Goal: Task Accomplishment & Management: Manage account settings

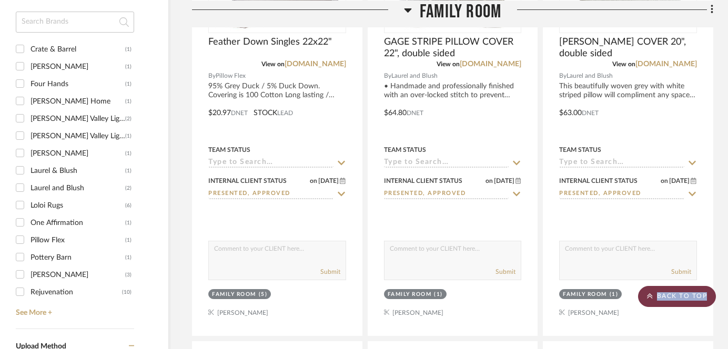
click at [657, 301] on scroll-to-top-button "BACK TO TOP" at bounding box center [677, 296] width 78 height 21
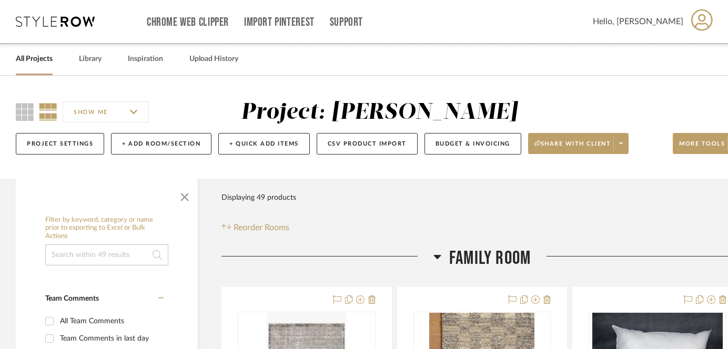
click at [40, 61] on link "All Projects" at bounding box center [34, 59] width 37 height 14
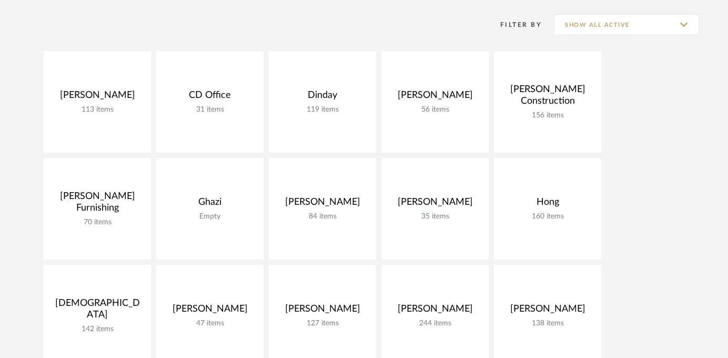
scroll to position [148, 0]
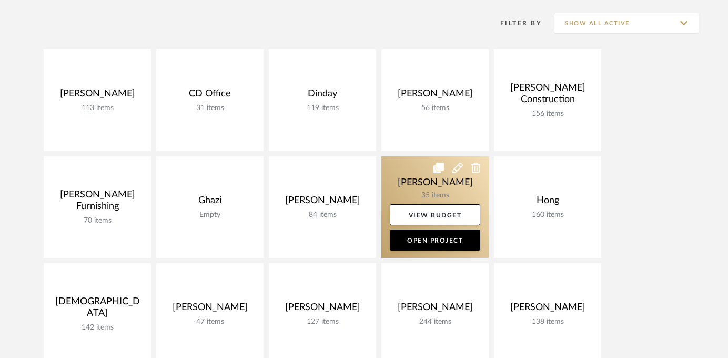
click at [414, 180] on link at bounding box center [435, 207] width 107 height 102
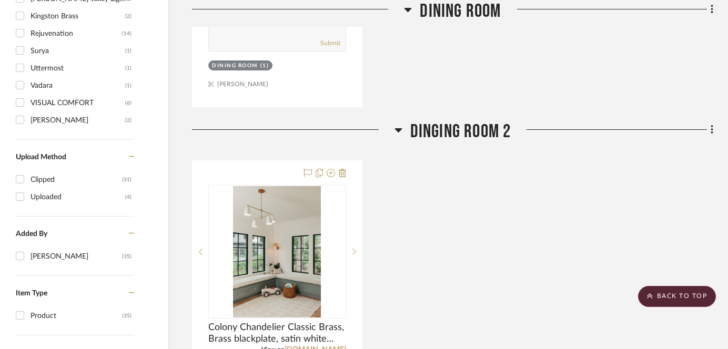
scroll to position [883, 29]
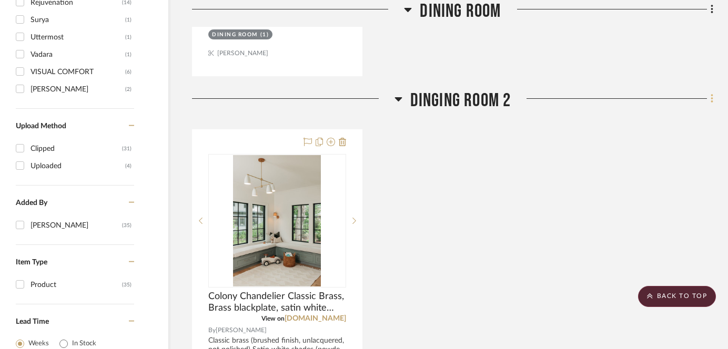
click at [711, 102] on icon at bounding box center [712, 99] width 3 height 12
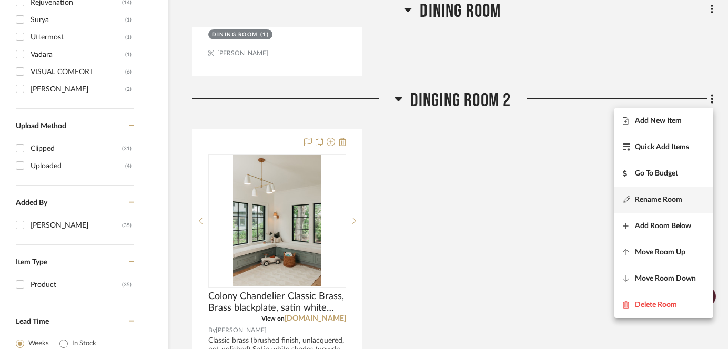
click at [650, 201] on span "Rename Room" at bounding box center [658, 200] width 47 height 9
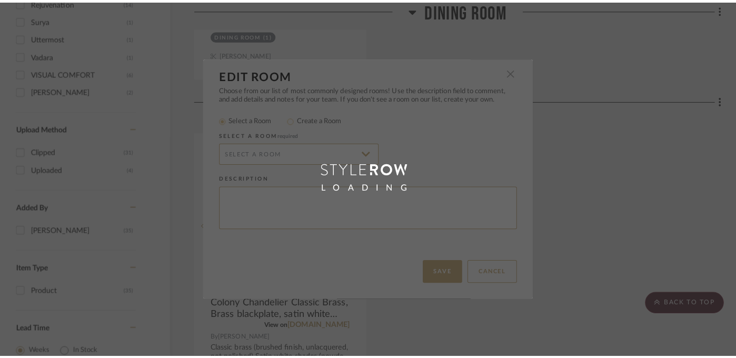
scroll to position [0, 0]
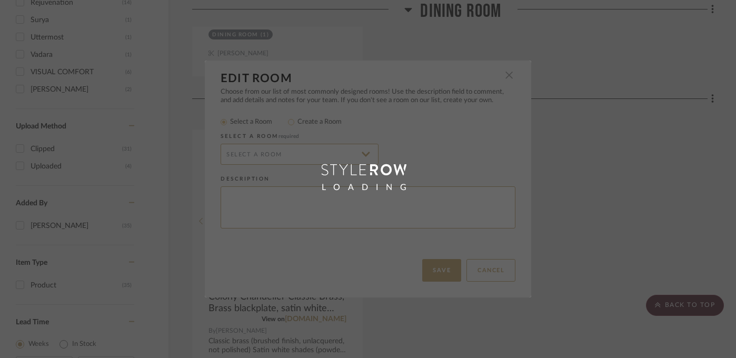
radio input "false"
radio input "true"
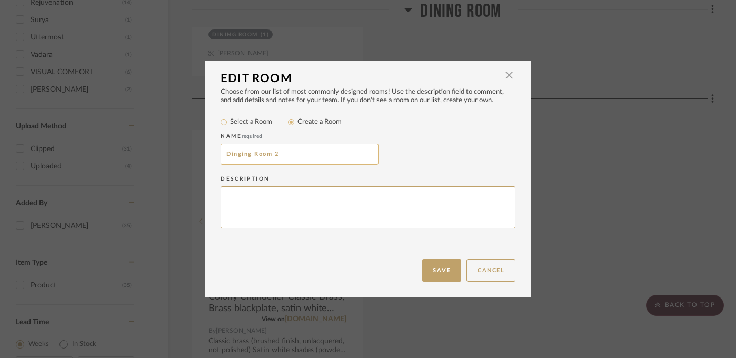
click at [233, 156] on input "Dinging Room 2" at bounding box center [299, 154] width 158 height 21
type input "Dining Room 2"
click at [440, 269] on button "Save" at bounding box center [441, 270] width 39 height 23
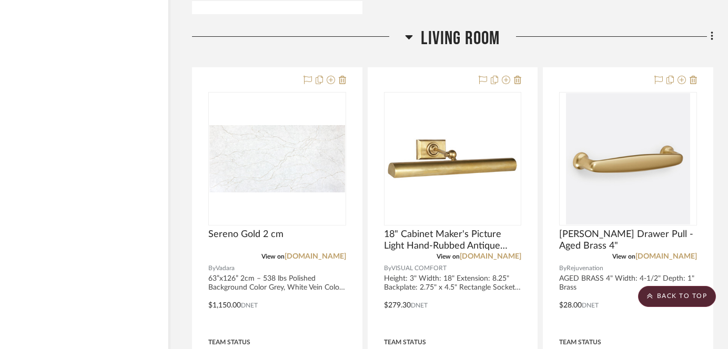
scroll to position [3908, 29]
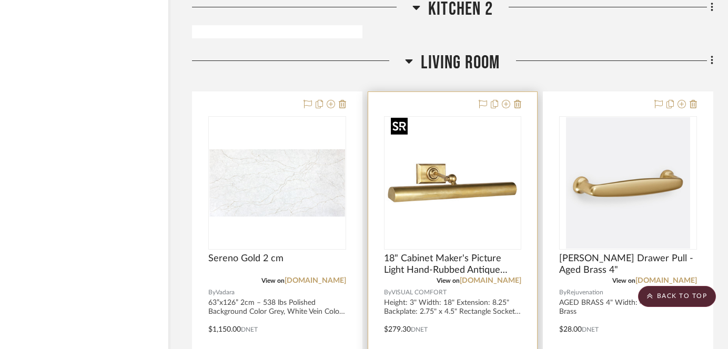
click at [456, 170] on img "0" at bounding box center [453, 183] width 132 height 132
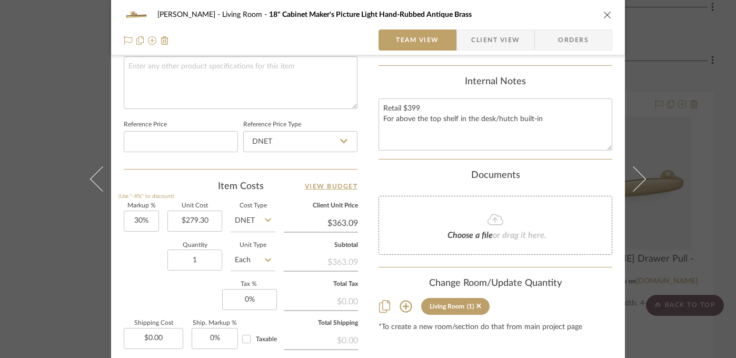
scroll to position [528, 0]
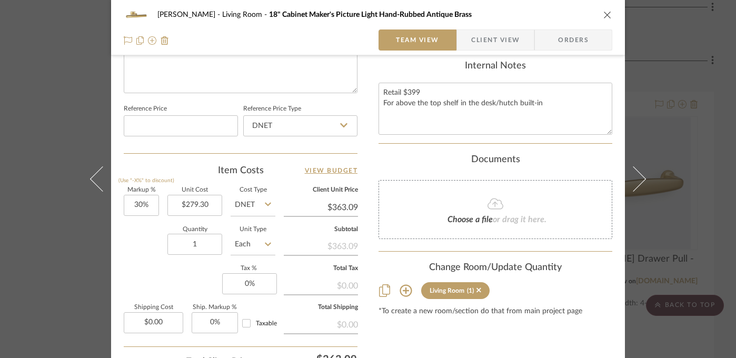
click at [44, 157] on div "[PERSON_NAME] Living Room 18" Cabinet Maker's Picture Light Hand-Rubbed Antique…" at bounding box center [368, 179] width 736 height 358
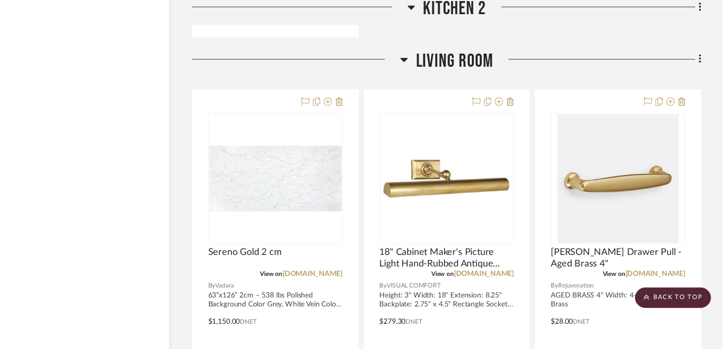
scroll to position [3908, 29]
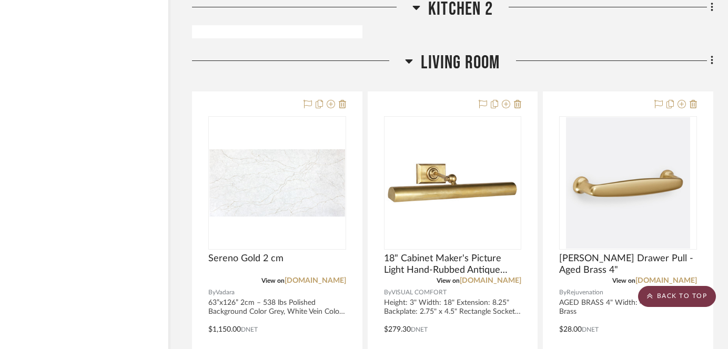
click at [676, 298] on scroll-to-top-button "BACK TO TOP" at bounding box center [677, 296] width 78 height 21
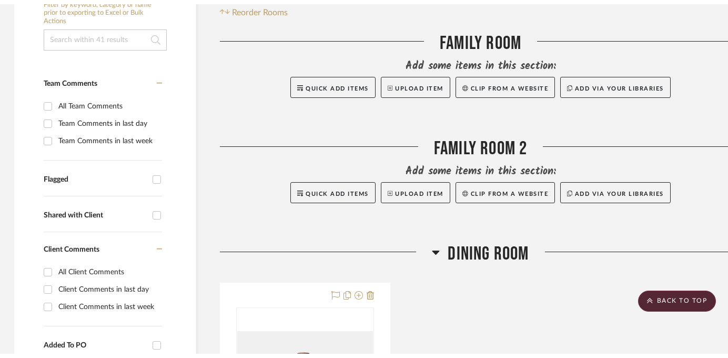
scroll to position [0, 0]
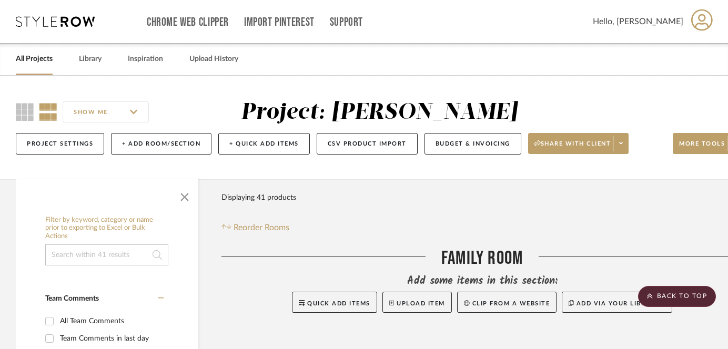
click at [40, 59] on link "All Projects" at bounding box center [34, 59] width 37 height 14
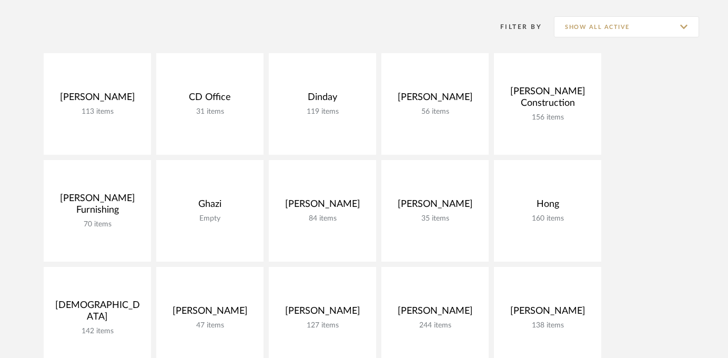
scroll to position [163, 0]
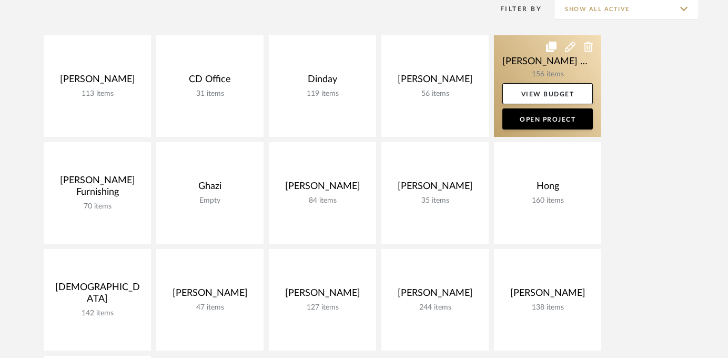
click at [560, 77] on link at bounding box center [547, 86] width 107 height 102
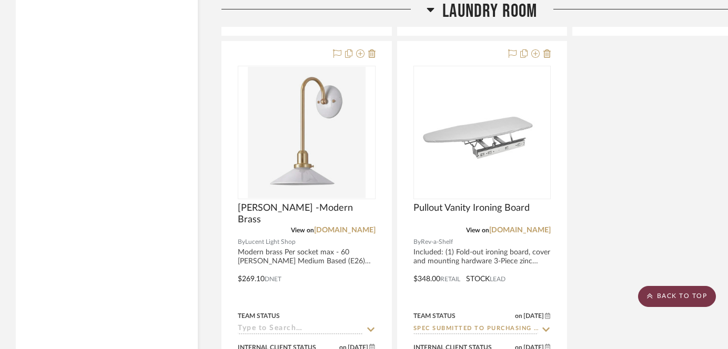
click at [661, 296] on scroll-to-top-button "BACK TO TOP" at bounding box center [677, 296] width 78 height 21
